Goal: Register for event/course

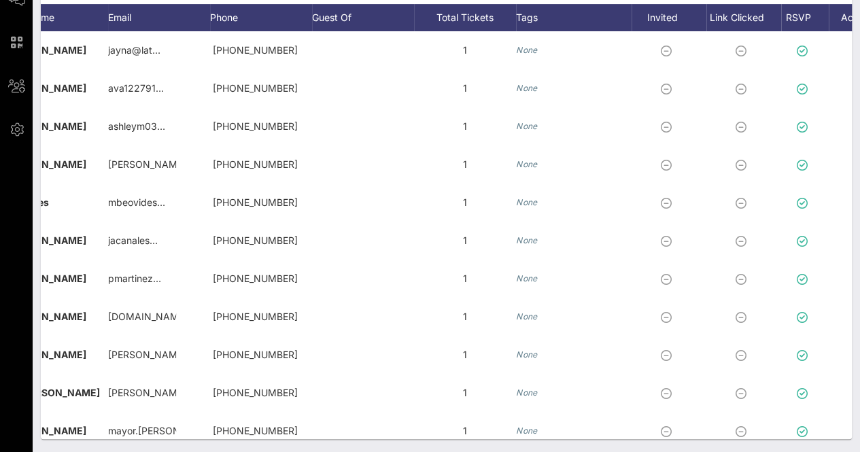
scroll to position [0, 391]
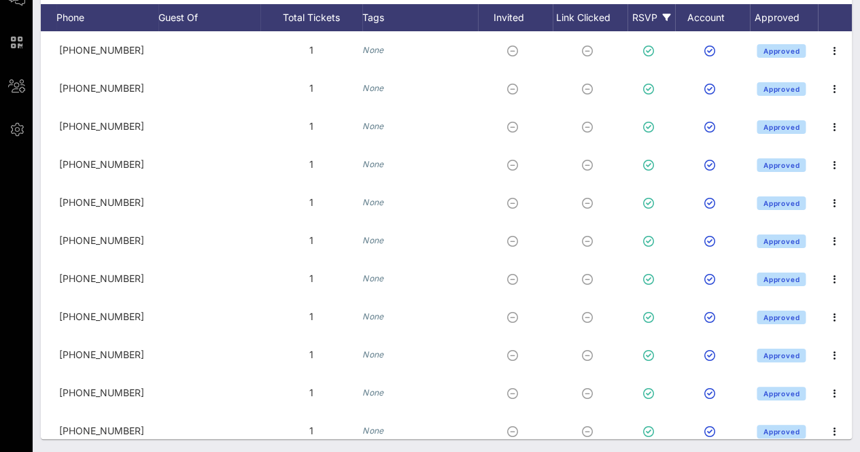
click at [633, 18] on div "RSVP" at bounding box center [651, 17] width 48 height 27
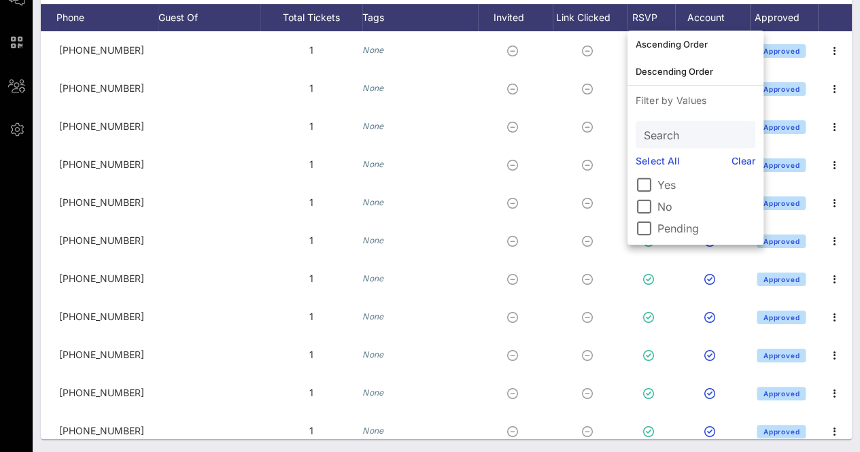
click at [689, 230] on label "Pending" at bounding box center [706, 229] width 98 height 14
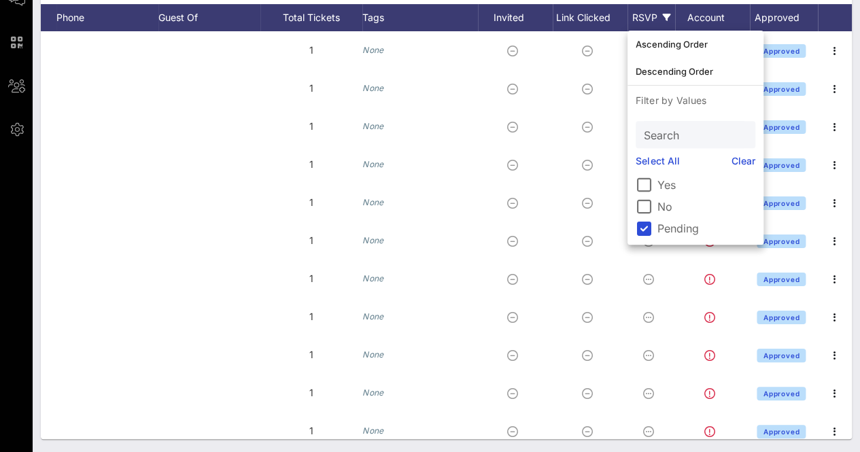
click at [853, 111] on div "Individuals Check-In Seating Custom Add Guests 276 Total Individuals 0% 1 Invit…" at bounding box center [446, 153] width 827 height 600
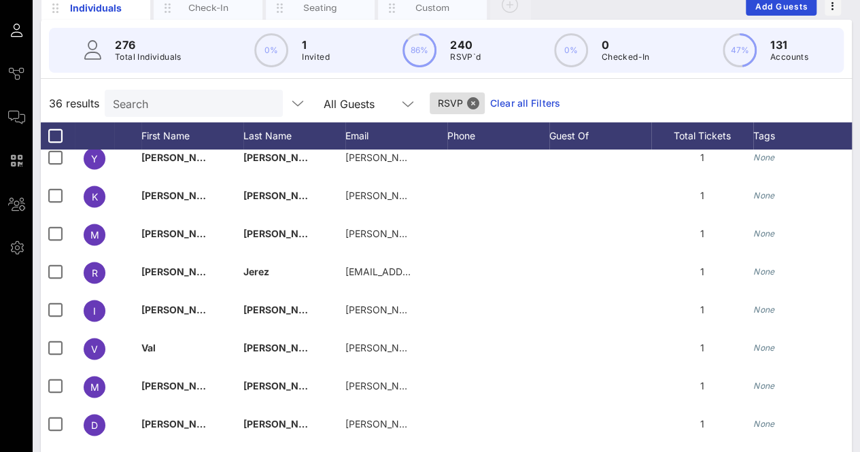
scroll to position [101, 0]
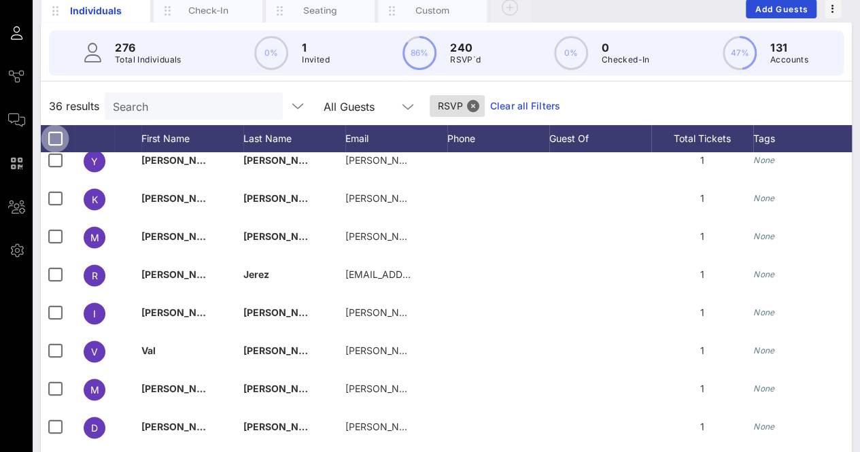
click at [46, 137] on div at bounding box center [54, 138] width 23 height 23
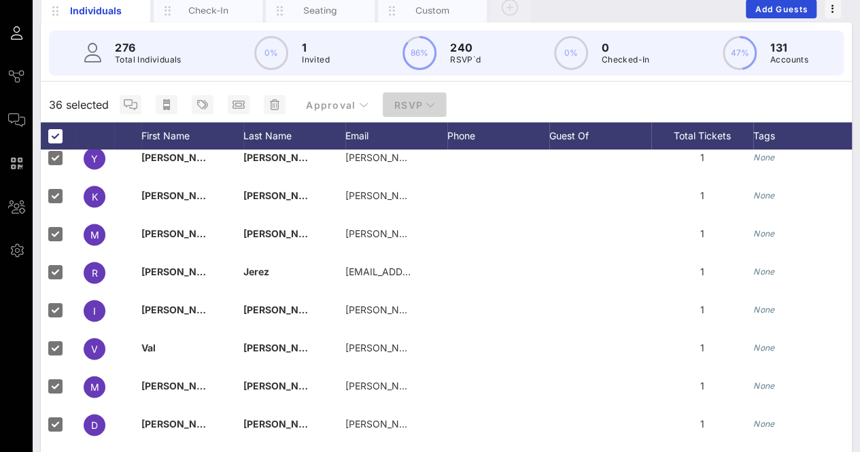
click at [398, 101] on span "RSVP" at bounding box center [415, 105] width 42 height 12
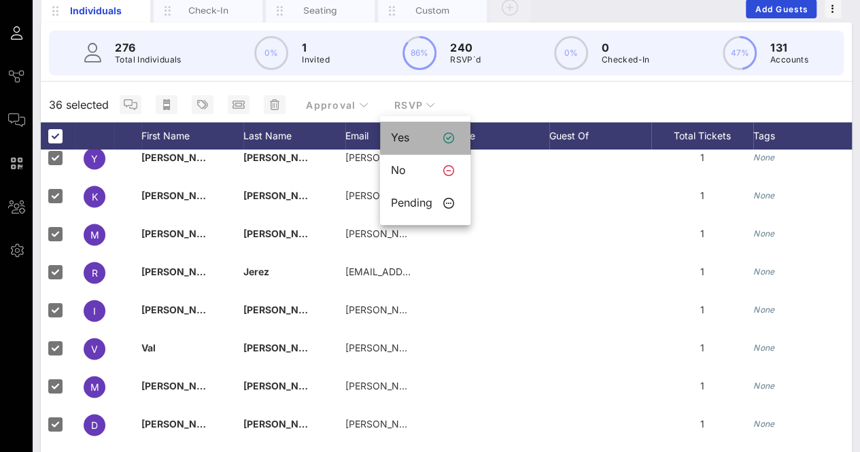
click at [415, 142] on div "Yes" at bounding box center [411, 137] width 41 height 13
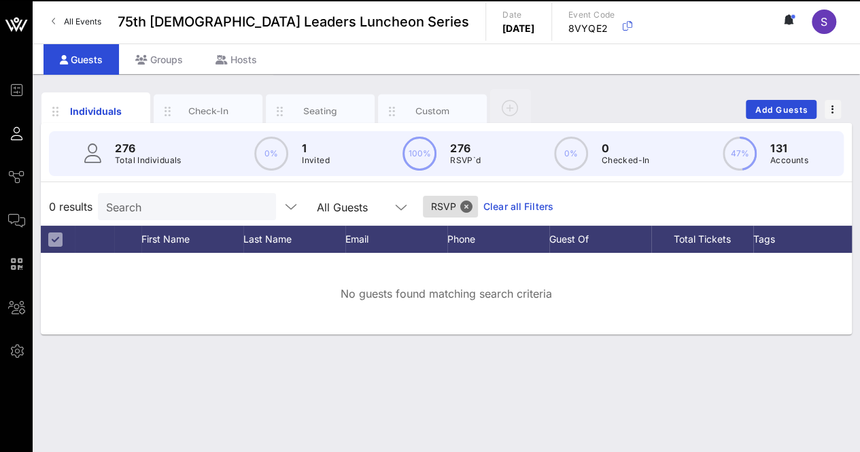
scroll to position [0, 0]
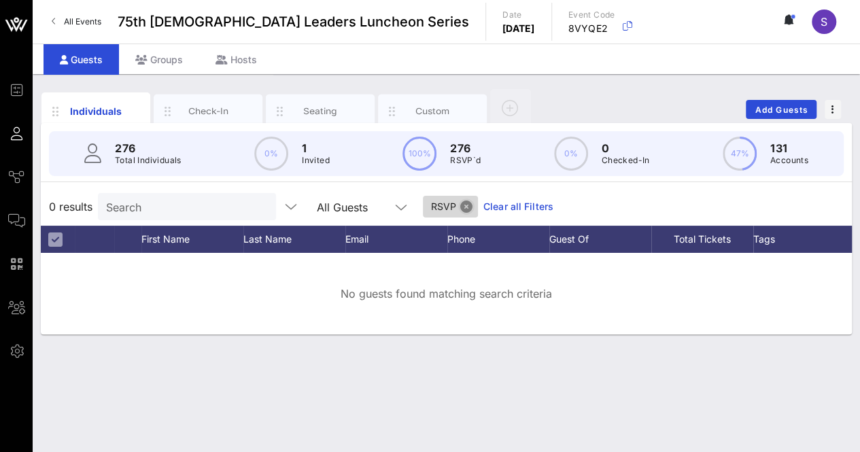
click at [460, 206] on button "Close" at bounding box center [466, 206] width 12 height 12
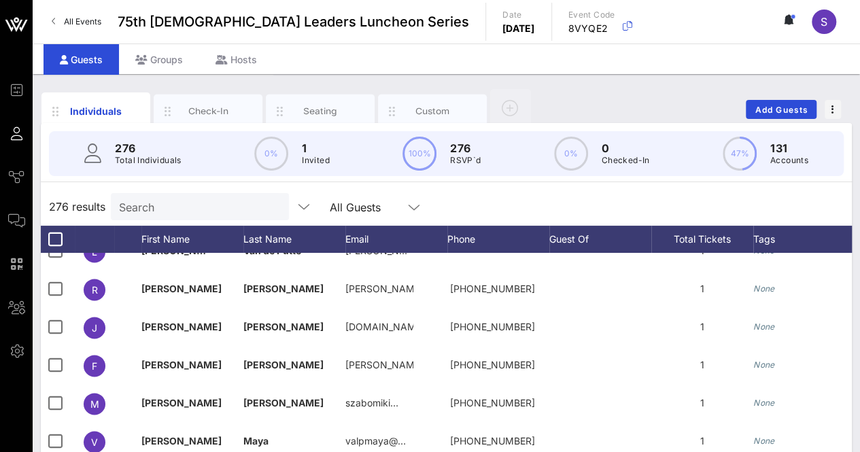
click at [528, 205] on div "276 results Search All Guests" at bounding box center [446, 207] width 811 height 38
click at [528, 196] on div "276 results Search All Guests" at bounding box center [446, 207] width 811 height 38
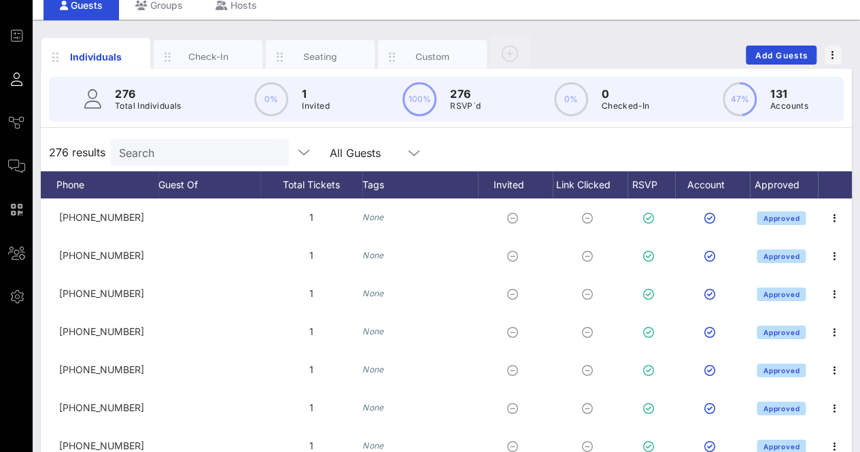
scroll to position [54, 0]
